Goal: Obtain resource: Obtain resource

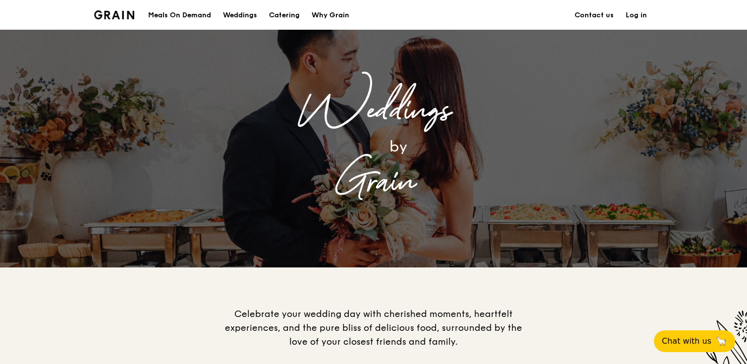
scroll to position [5, 0]
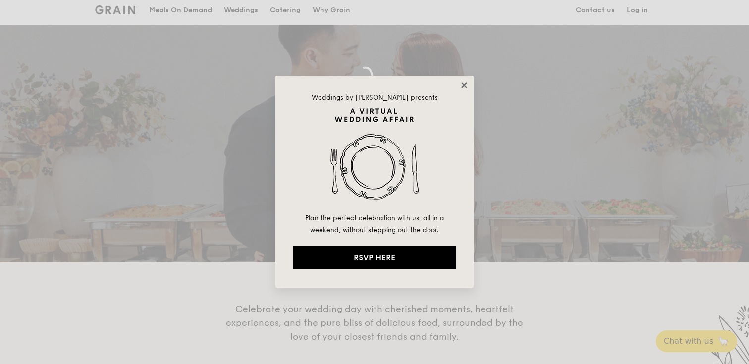
click at [464, 85] on icon at bounding box center [463, 84] width 5 height 5
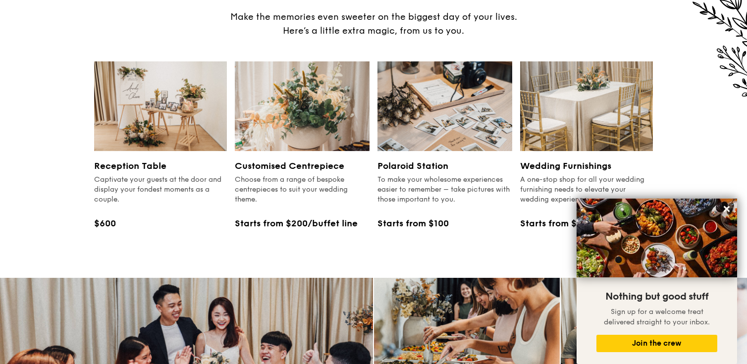
scroll to position [1219, 0]
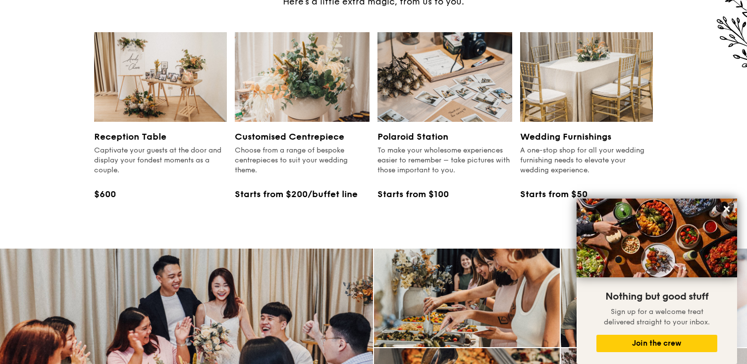
click at [428, 130] on h3 "Polaroid Station" at bounding box center [444, 137] width 135 height 14
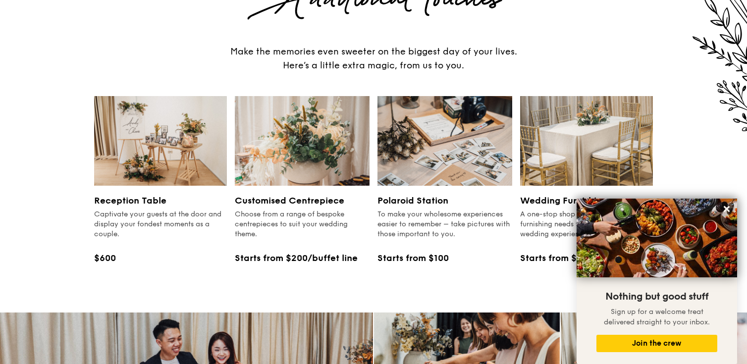
scroll to position [1154, 0]
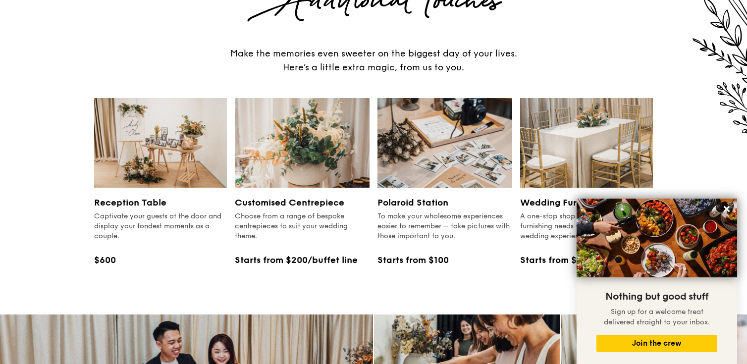
click at [416, 101] on img at bounding box center [444, 143] width 135 height 90
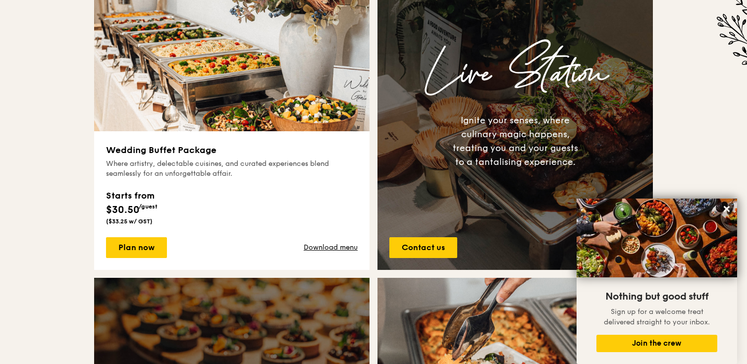
scroll to position [407, 0]
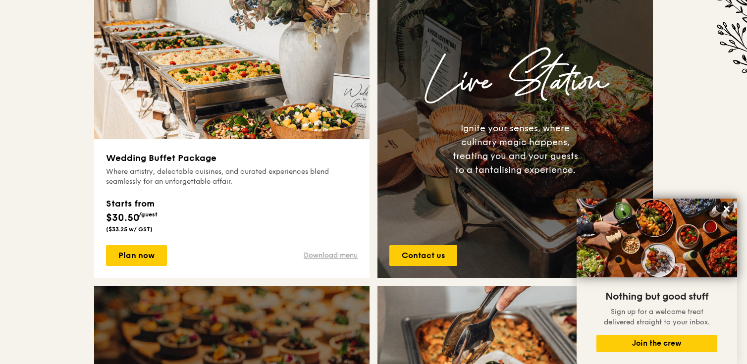
click at [316, 256] on link "Download menu" at bounding box center [330, 256] width 54 height 10
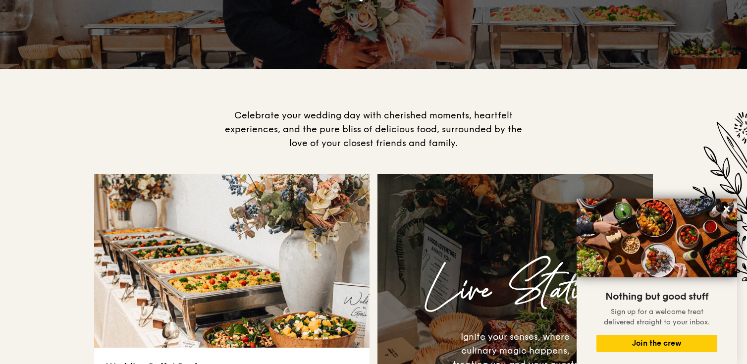
scroll to position [210, 0]
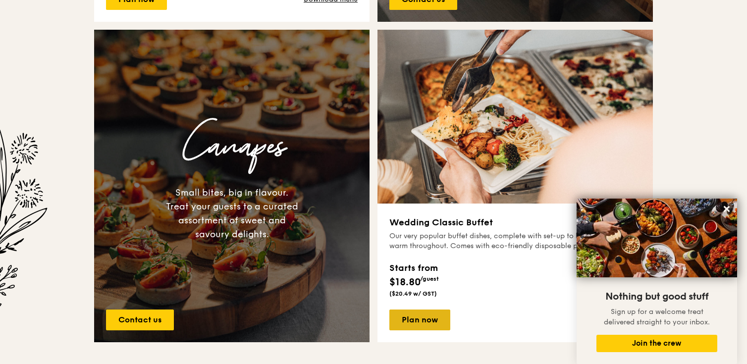
click at [428, 323] on link "Plan now" at bounding box center [419, 319] width 61 height 21
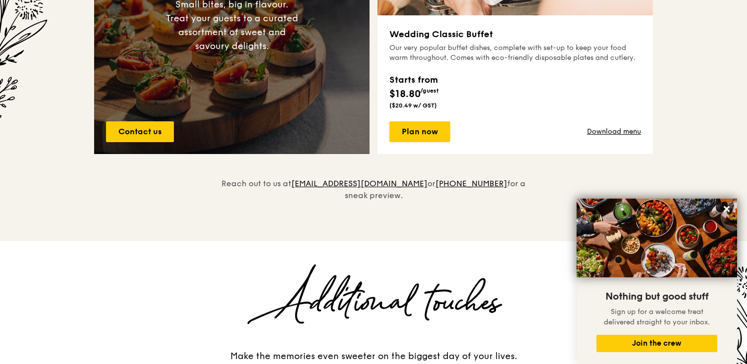
scroll to position [831, 0]
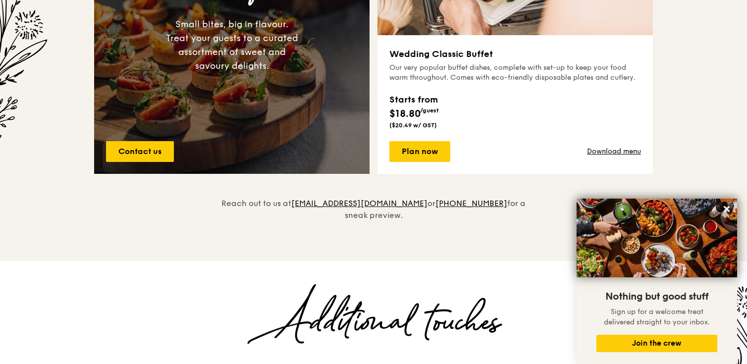
click at [622, 156] on div "Plan now Download menu" at bounding box center [515, 151] width 252 height 21
click at [618, 147] on link "Download menu" at bounding box center [614, 152] width 54 height 10
